Goal: Task Accomplishment & Management: Manage account settings

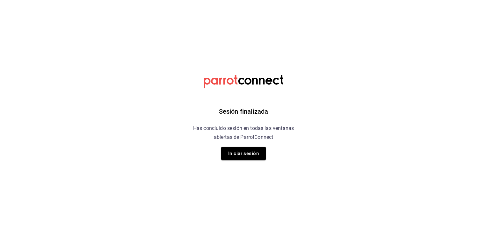
click at [391, 0] on html "Sesión finalizada Has concluido sesión en todas las ventanas abiertas de Parrot…" at bounding box center [243, 0] width 487 height 0
click at [255, 157] on button "Iniciar sesión" at bounding box center [243, 153] width 45 height 13
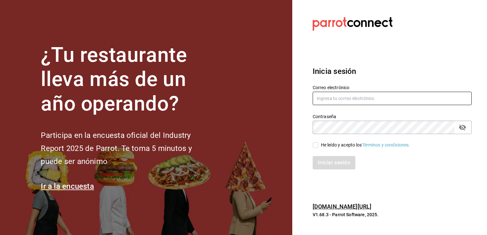
type input "rama6904@hotmail.com"
click at [316, 147] on input "He leído y acepto los Términos y condiciones." at bounding box center [316, 145] width 6 height 6
checkbox input "true"
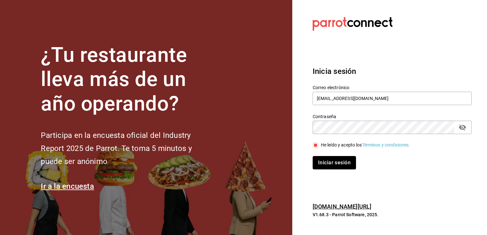
click at [327, 163] on button "Iniciar sesión" at bounding box center [334, 162] width 43 height 13
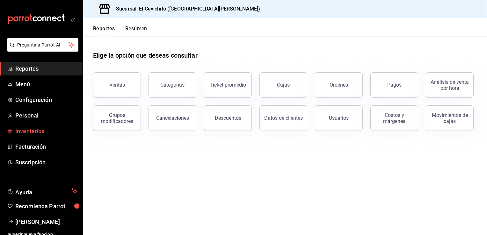
click at [44, 132] on span "Inventarios" at bounding box center [46, 131] width 62 height 9
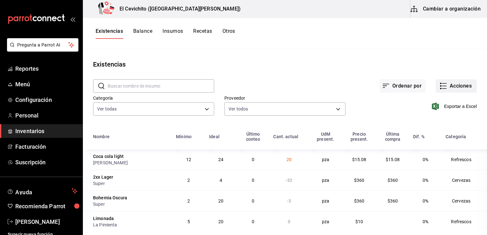
click at [452, 87] on button "Acciones" at bounding box center [456, 85] width 41 height 13
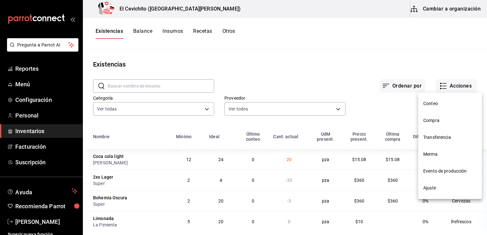
click at [292, 81] on div at bounding box center [243, 117] width 487 height 235
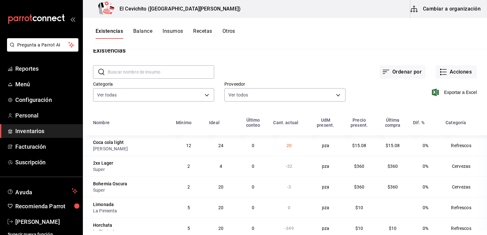
click at [53, 131] on span "Inventarios" at bounding box center [46, 131] width 62 height 9
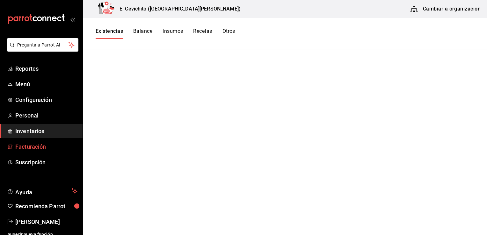
click at [46, 148] on span "Facturación" at bounding box center [46, 146] width 62 height 9
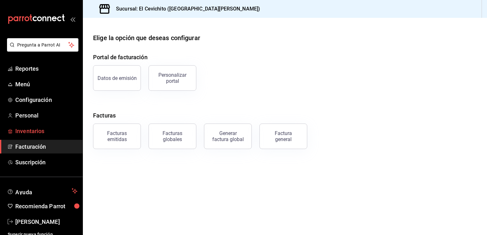
click at [52, 132] on span "Inventarios" at bounding box center [46, 131] width 62 height 9
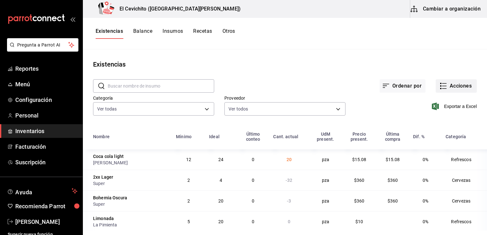
click at [454, 91] on button "Acciones" at bounding box center [456, 85] width 41 height 13
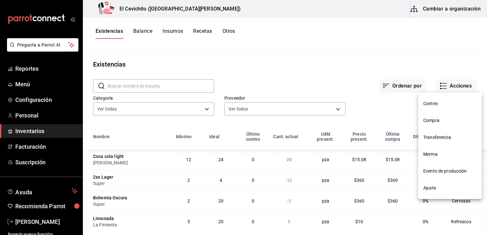
click at [308, 67] on div at bounding box center [243, 117] width 487 height 235
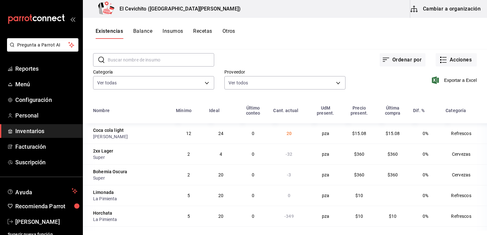
click at [342, 188] on td "$10" at bounding box center [359, 195] width 34 height 21
click at [442, 162] on td "Cervezas" at bounding box center [464, 154] width 45 height 21
click at [315, 40] on div "Existencias Balance Insumos Recetas Otros" at bounding box center [285, 34] width 404 height 32
click at [376, 133] on td "$15.08" at bounding box center [392, 133] width 33 height 20
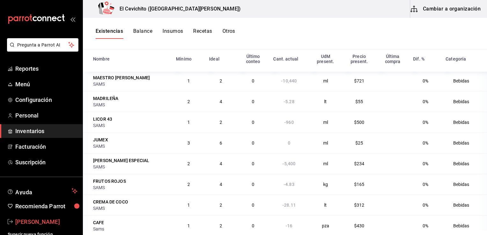
scroll to position [1326, 0]
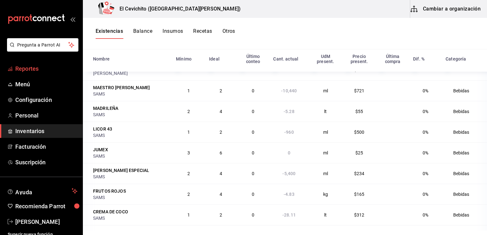
click at [41, 69] on span "Reportes" at bounding box center [46, 68] width 62 height 9
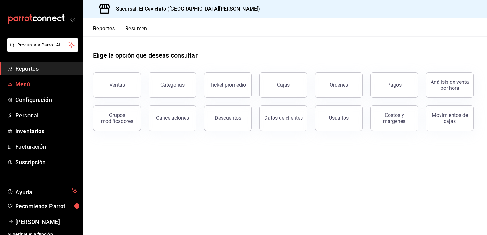
click at [28, 83] on span "Menú" at bounding box center [46, 84] width 62 height 9
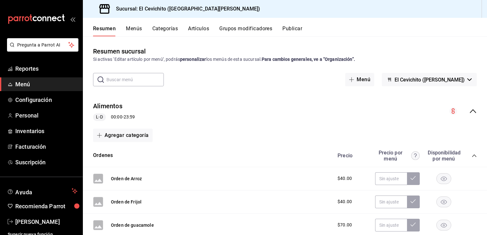
click at [138, 30] on button "Menús" at bounding box center [134, 30] width 16 height 11
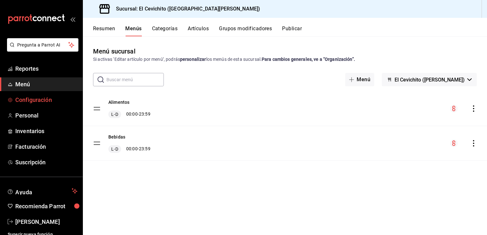
click at [41, 100] on span "Configuración" at bounding box center [46, 100] width 62 height 9
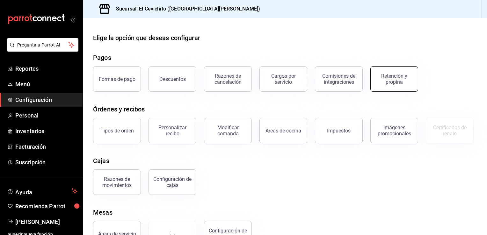
click at [382, 77] on div "Retención y propina" at bounding box center [394, 79] width 40 height 12
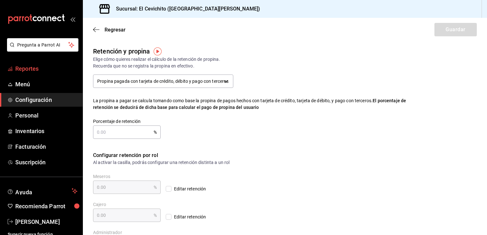
click at [46, 68] on span "Reportes" at bounding box center [46, 68] width 62 height 9
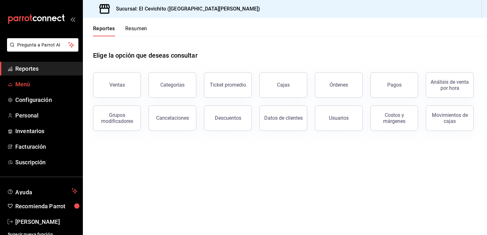
click at [23, 83] on span "Menú" at bounding box center [46, 84] width 62 height 9
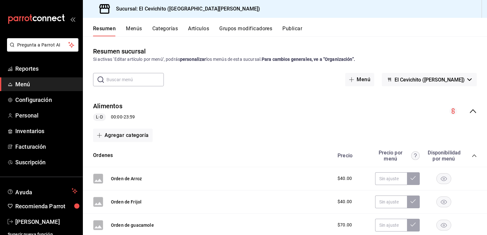
click at [136, 30] on button "Menús" at bounding box center [134, 30] width 16 height 11
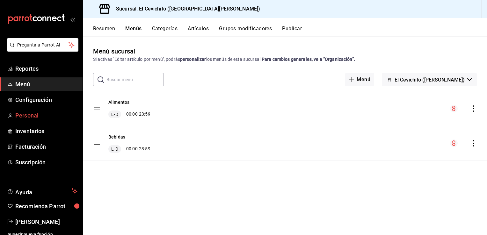
drag, startPoint x: 106, startPoint y: 30, endPoint x: 54, endPoint y: 115, distance: 99.8
click at [107, 30] on button "Resumen" at bounding box center [104, 30] width 22 height 11
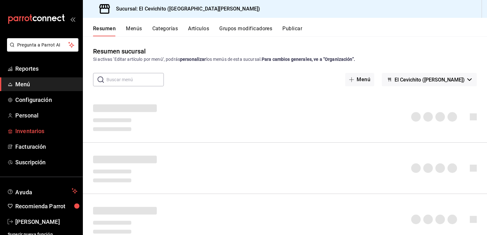
click at [39, 129] on span "Inventarios" at bounding box center [46, 131] width 62 height 9
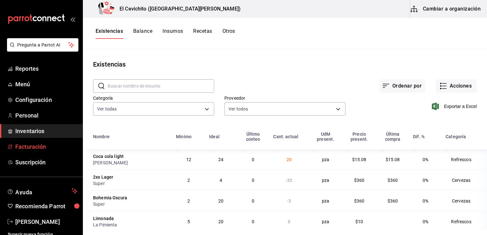
click at [34, 145] on span "Facturación" at bounding box center [46, 146] width 62 height 9
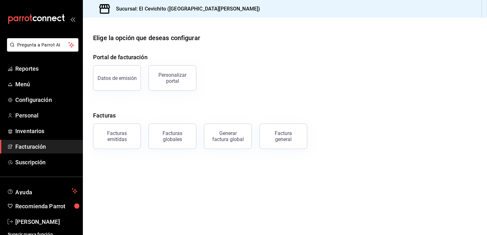
click at [36, 145] on span "Facturación" at bounding box center [46, 146] width 62 height 9
click at [37, 128] on span "Inventarios" at bounding box center [46, 131] width 62 height 9
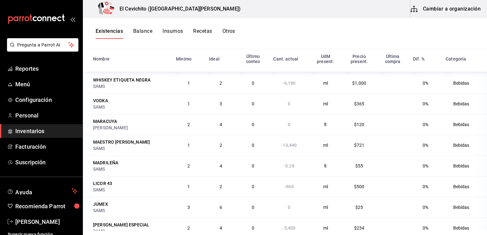
scroll to position [1274, 0]
